Goal: Task Accomplishment & Management: Manage account settings

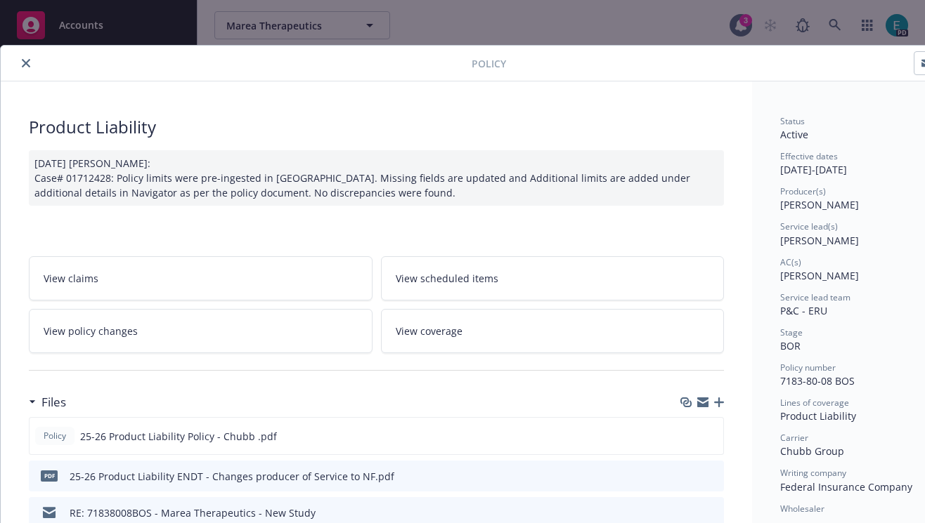
click at [25, 62] on icon "close" at bounding box center [26, 63] width 8 height 8
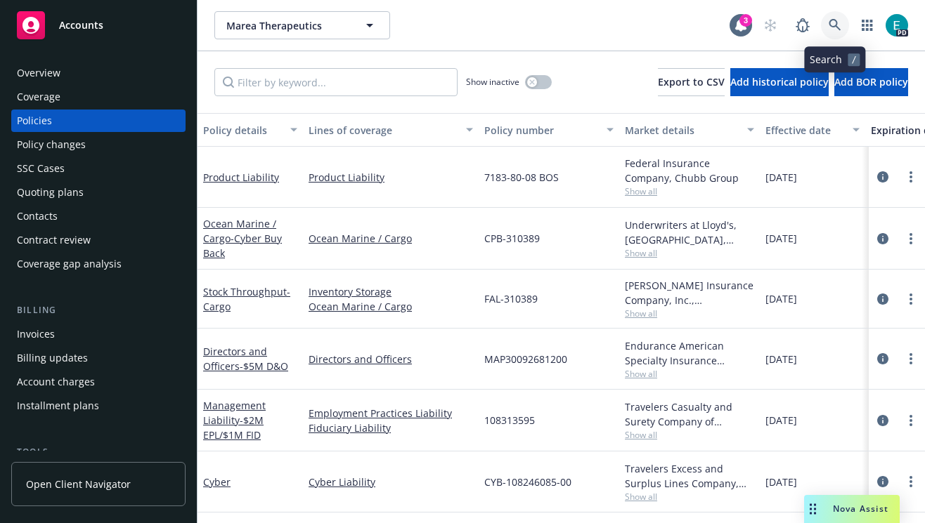
click at [830, 32] on link at bounding box center [835, 25] width 28 height 28
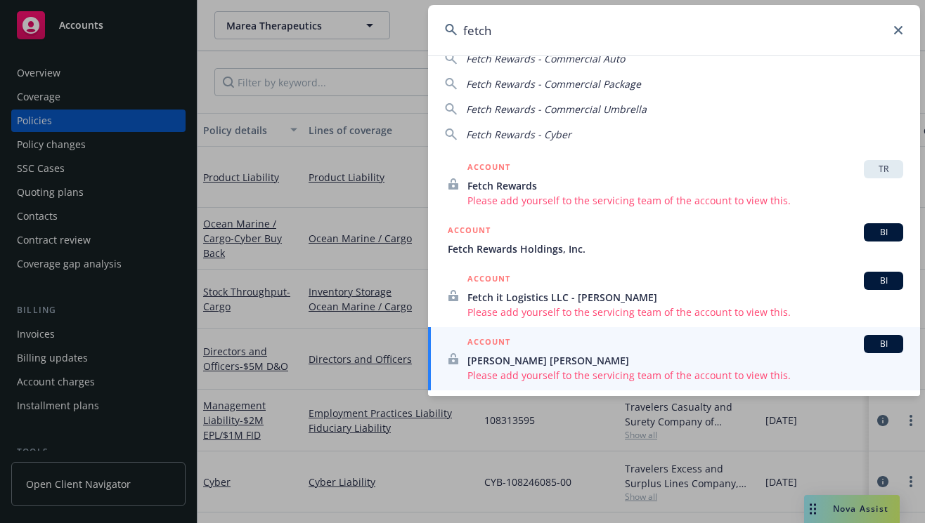
scroll to position [34, 0]
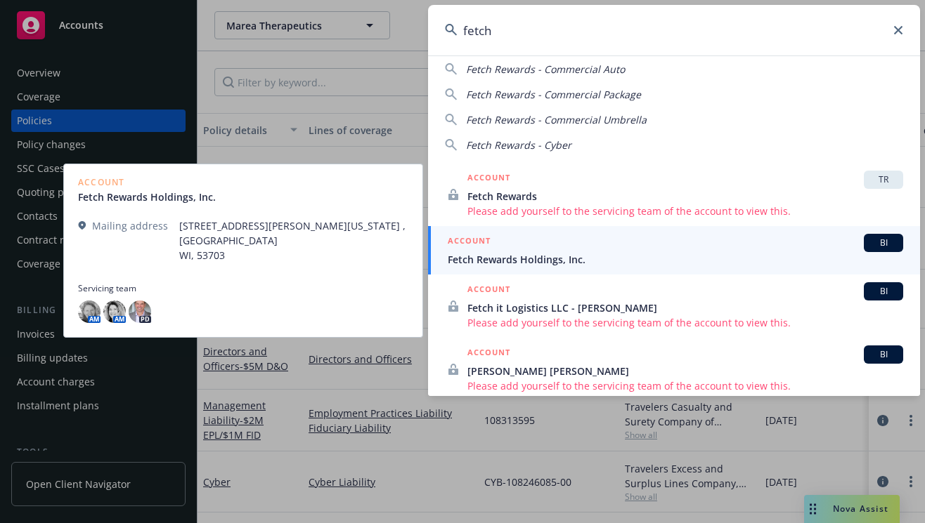
type input "fetch"
click at [521, 261] on span "Fetch Rewards Holdings, Inc." at bounding box center [674, 259] width 455 height 15
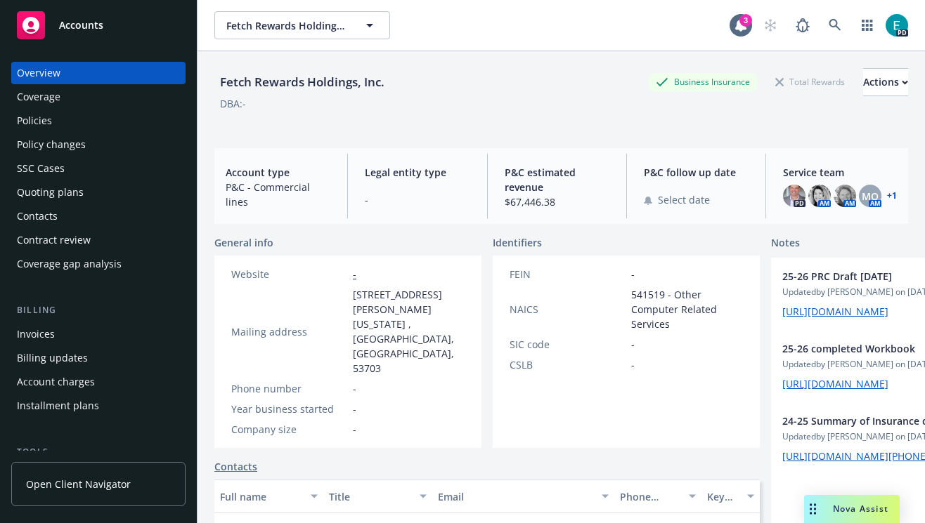
click at [67, 358] on div "Billing updates" at bounding box center [52, 358] width 71 height 22
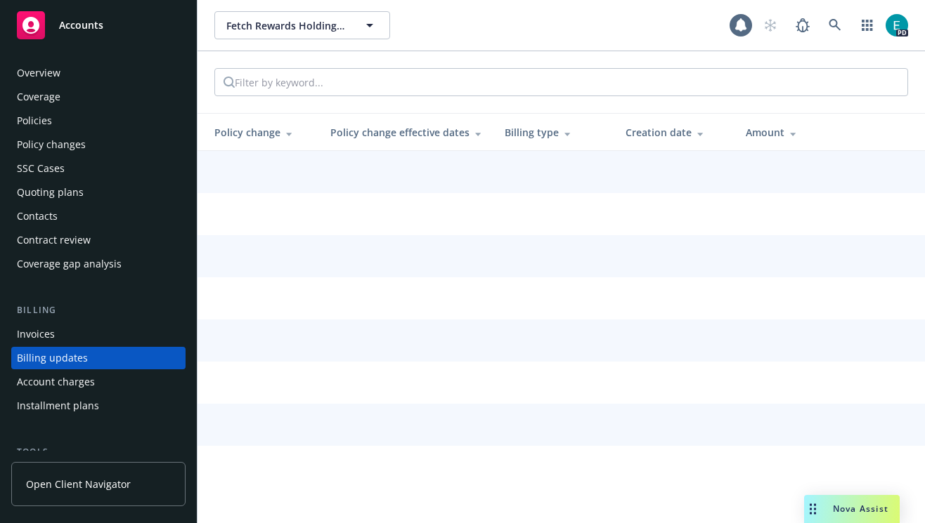
scroll to position [74, 0]
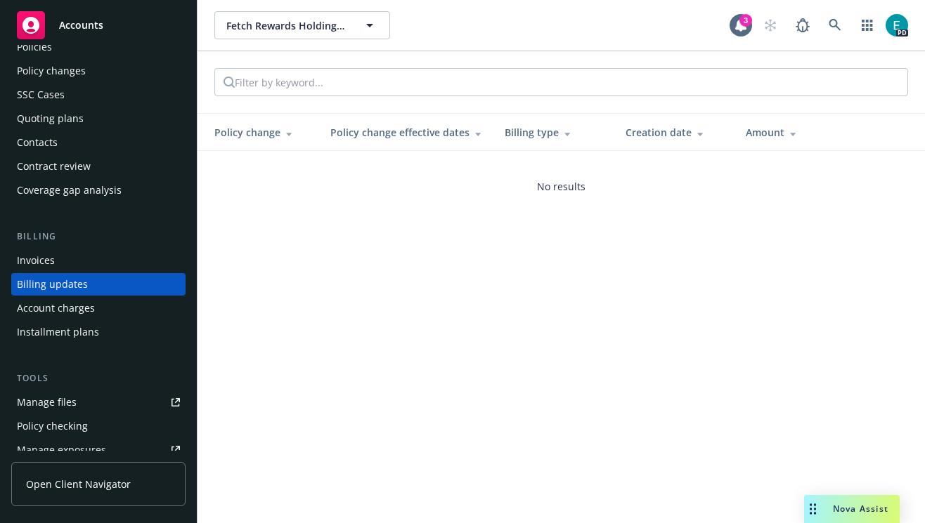
click at [63, 313] on div "Account charges" at bounding box center [56, 308] width 78 height 22
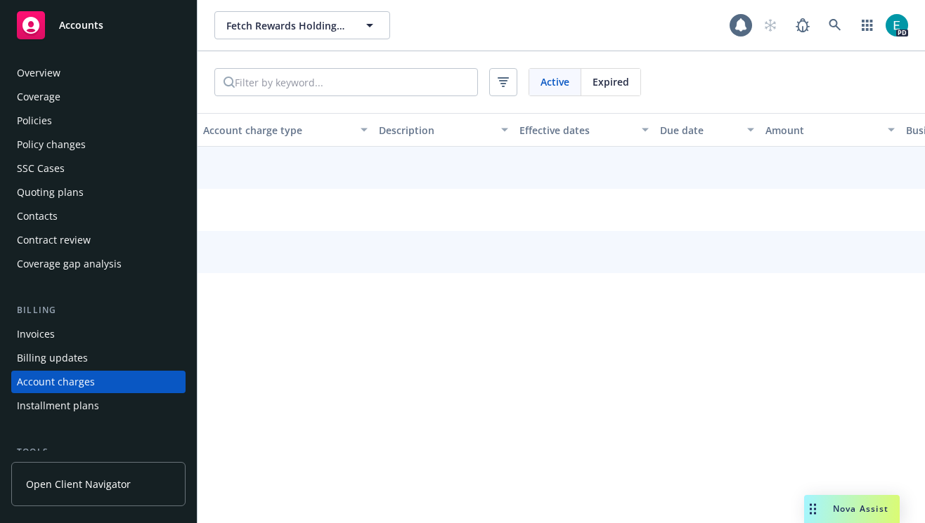
scroll to position [98, 0]
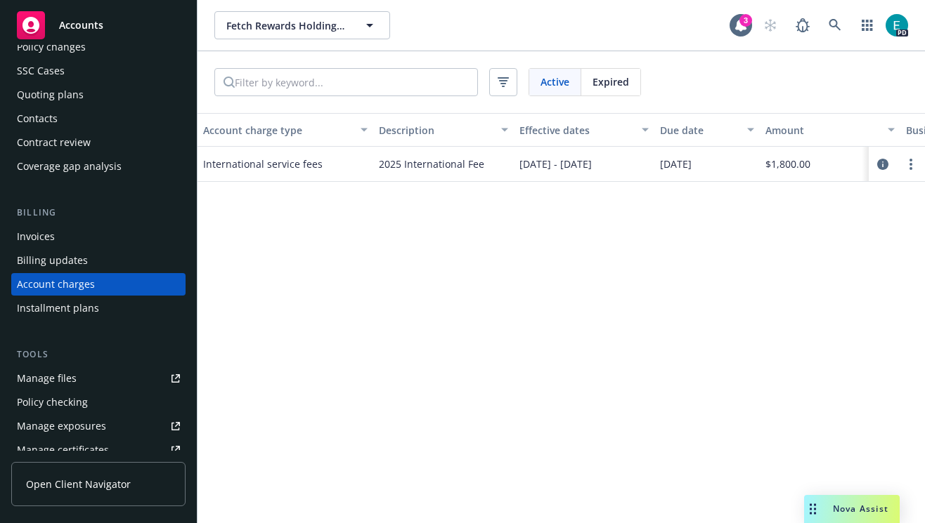
click at [71, 301] on div "Installment plans" at bounding box center [58, 308] width 82 height 22
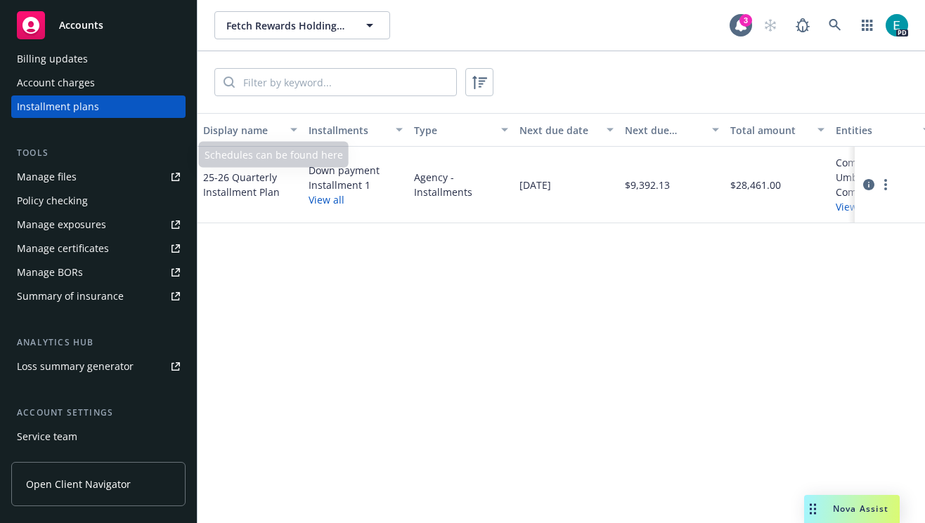
scroll to position [392, 0]
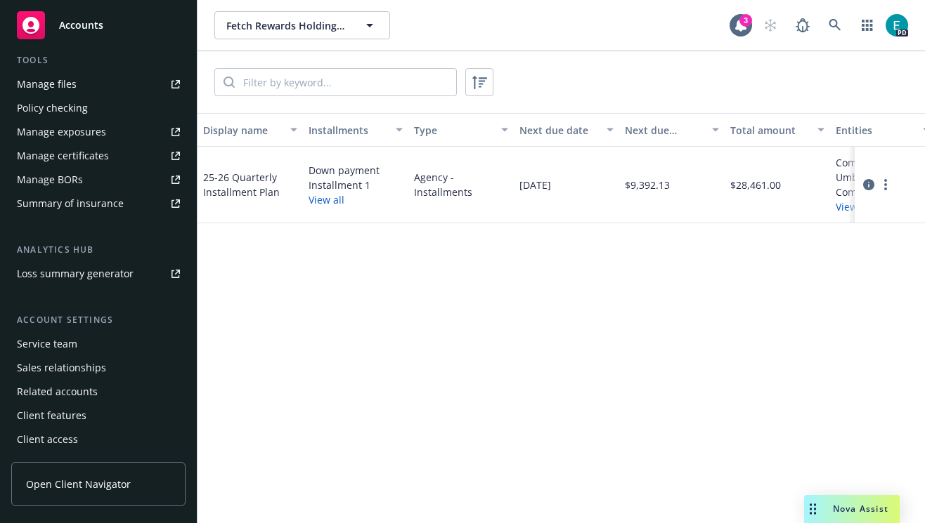
click at [78, 418] on div "Client features" at bounding box center [52, 416] width 70 height 22
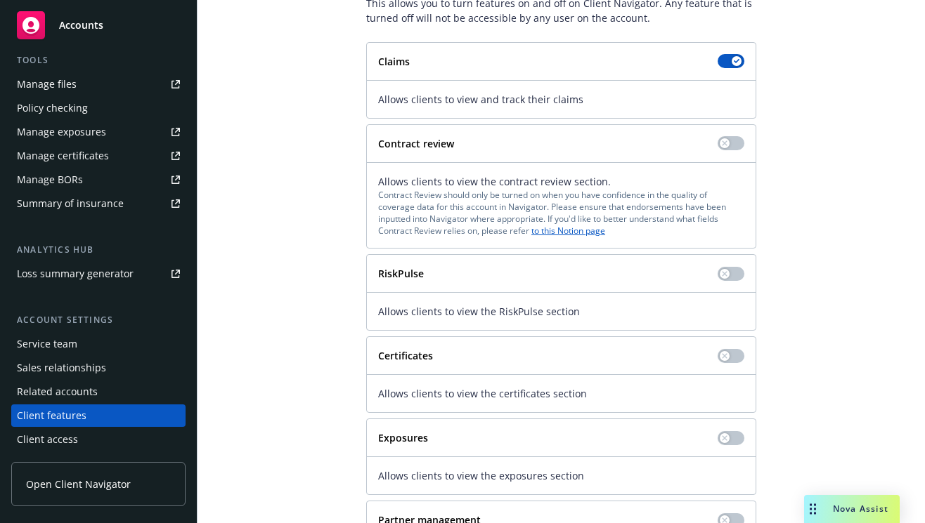
scroll to position [143, 0]
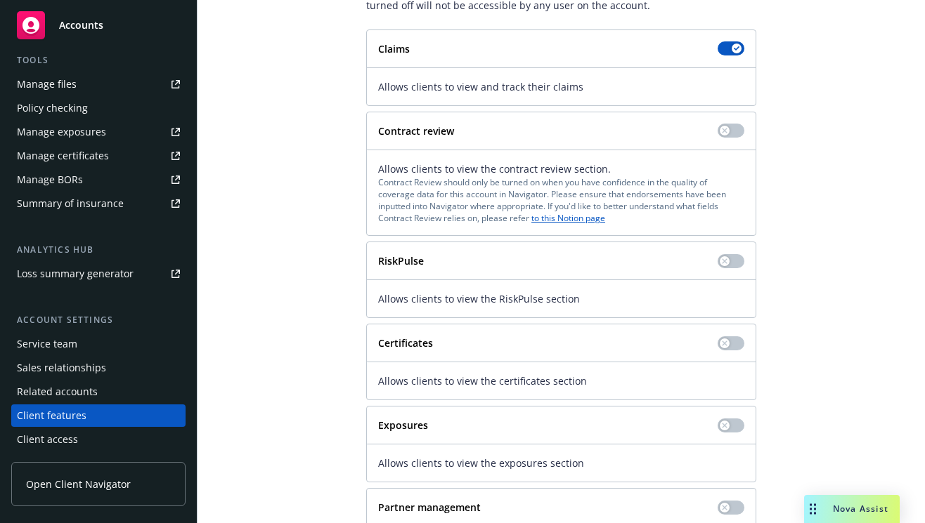
click at [84, 445] on div "Client access" at bounding box center [98, 440] width 163 height 22
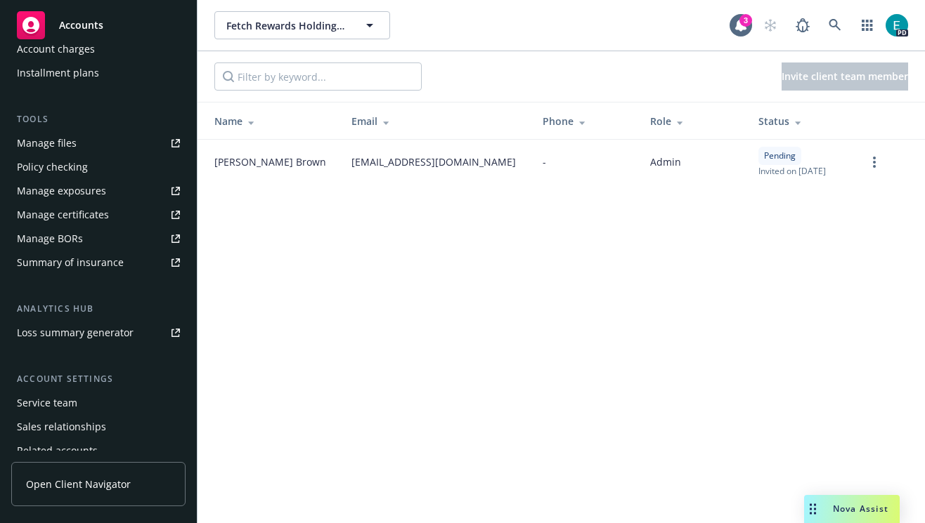
scroll to position [325, 0]
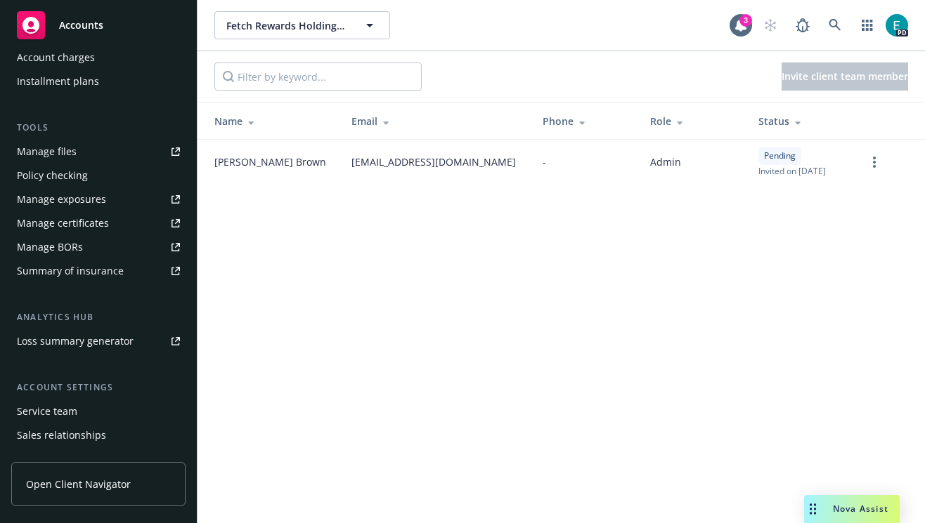
click at [41, 413] on div "Service team" at bounding box center [47, 411] width 60 height 22
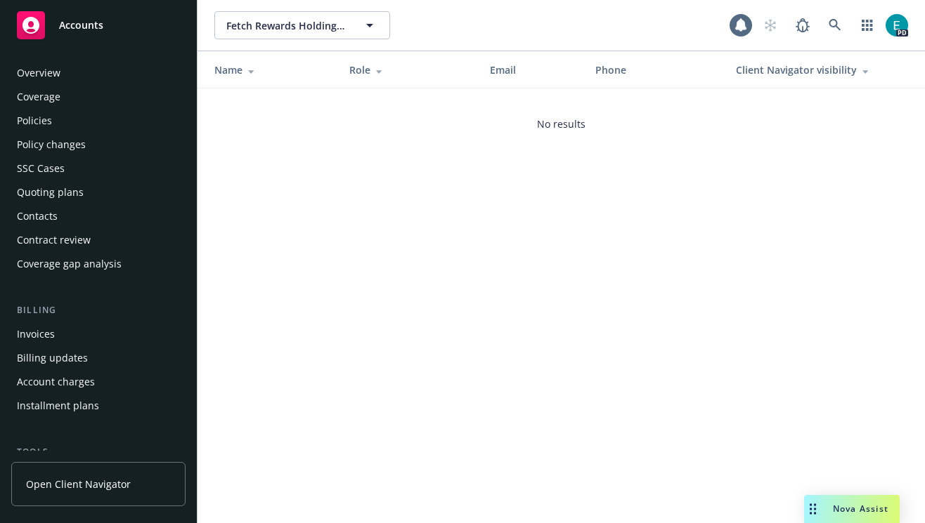
scroll to position [392, 0]
